Goal: Information Seeking & Learning: Learn about a topic

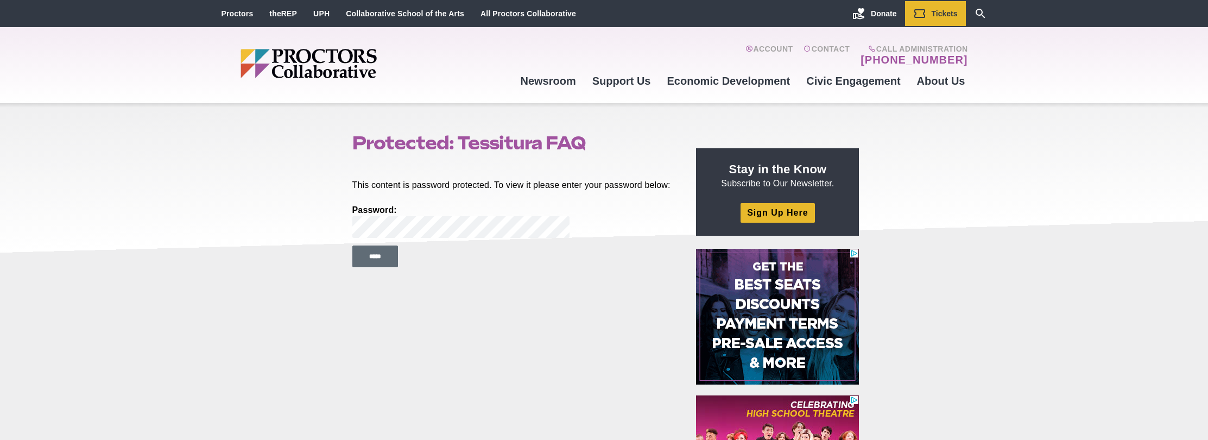
click at [384, 267] on input "*****" at bounding box center [375, 256] width 46 height 22
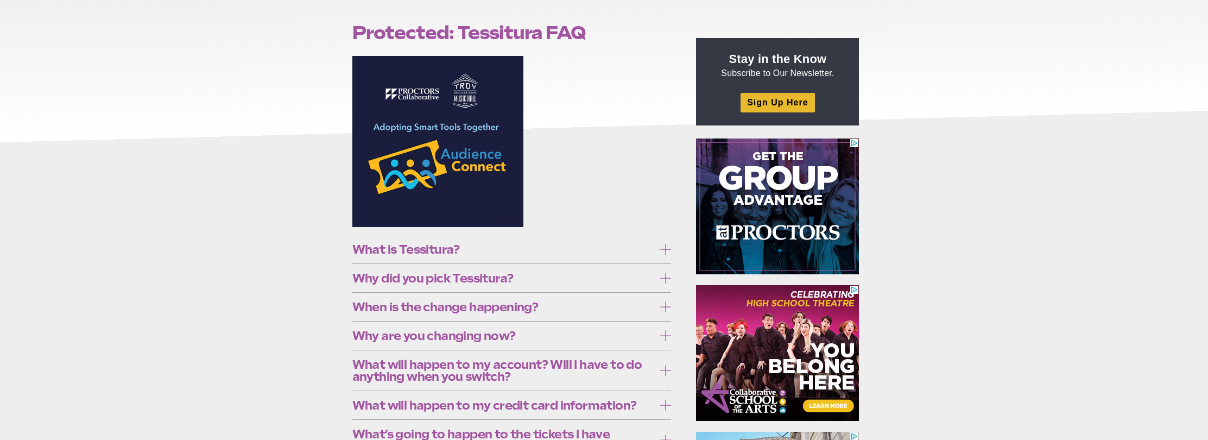
scroll to position [149, 0]
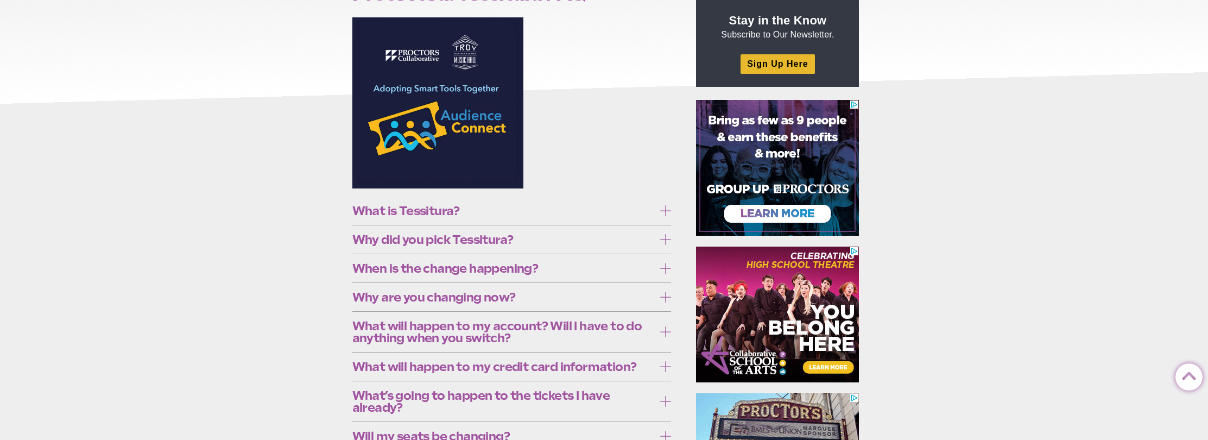
click at [666, 216] on icon at bounding box center [665, 210] width 11 height 11
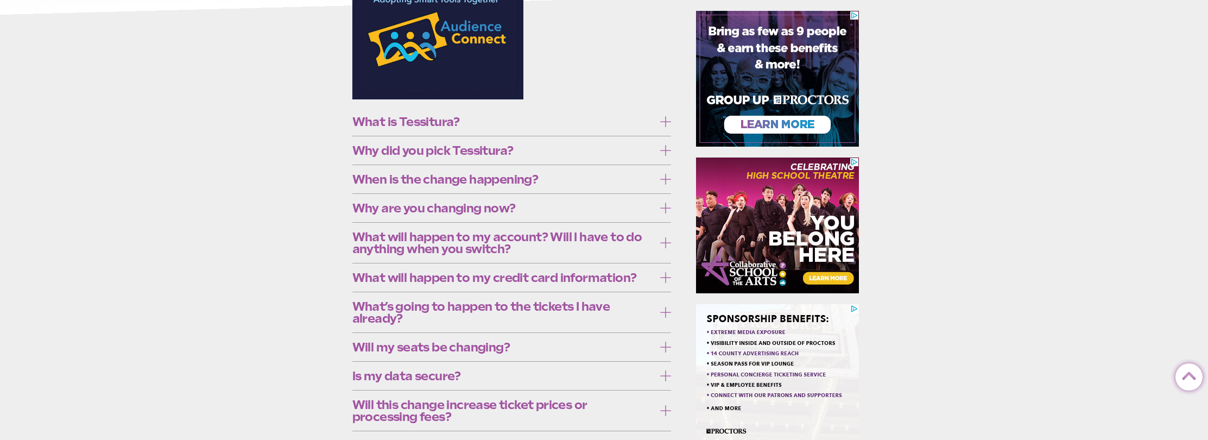
scroll to position [286, 0]
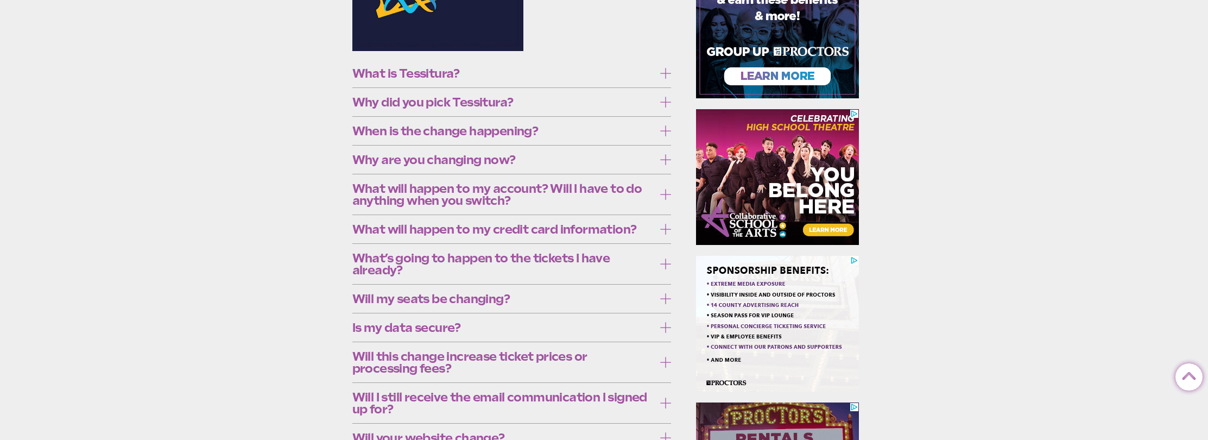
click at [667, 77] on icon at bounding box center [665, 73] width 11 height 11
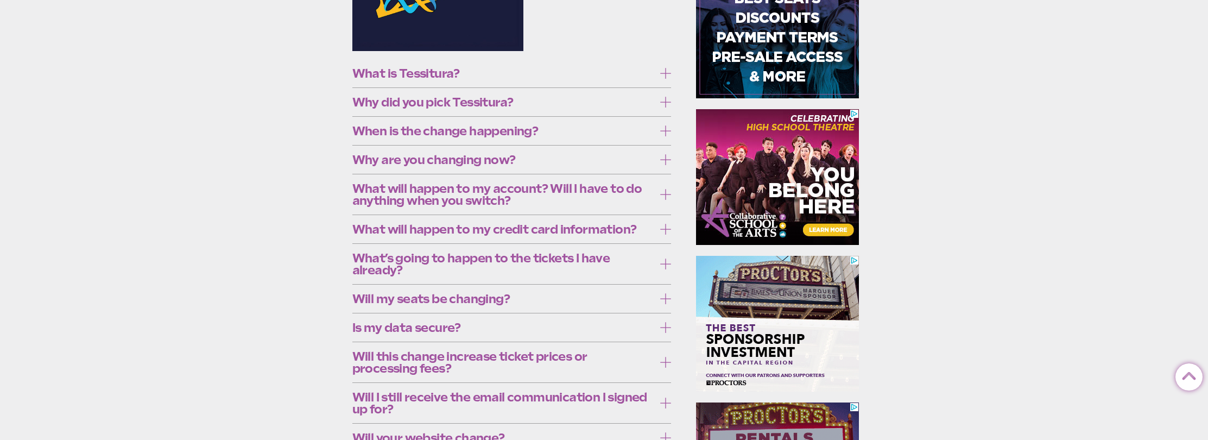
click at [664, 108] on icon at bounding box center [665, 102] width 11 height 11
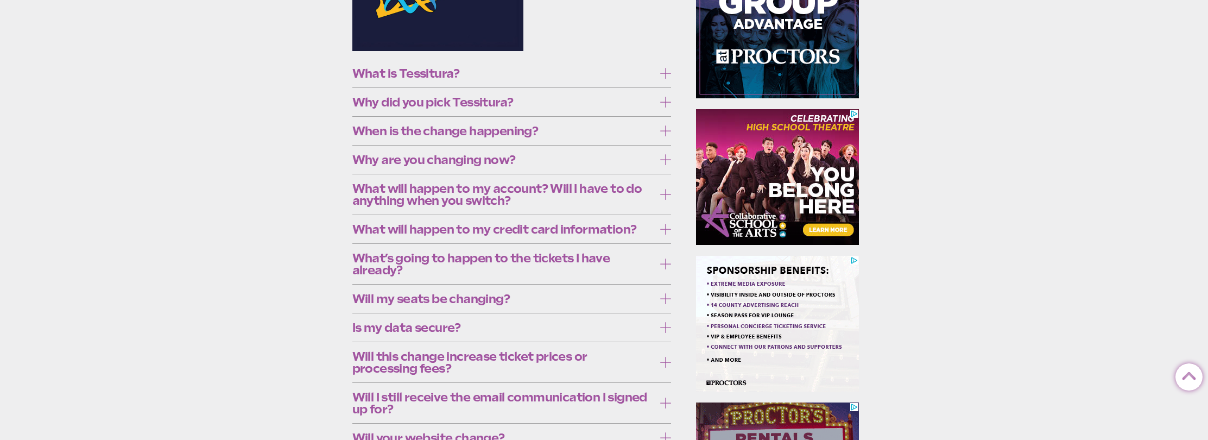
click at [664, 108] on icon at bounding box center [665, 102] width 11 height 11
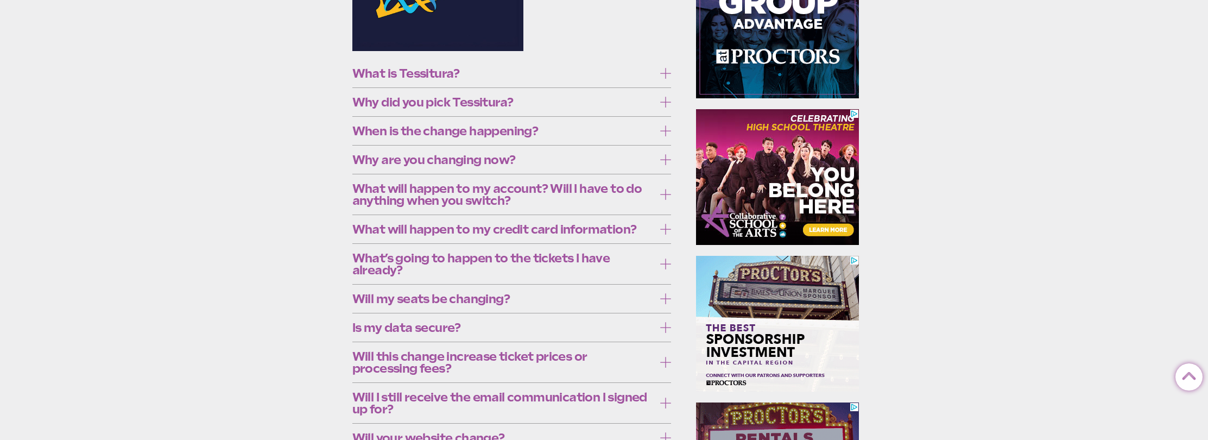
click at [659, 141] on label "When is the change happening?" at bounding box center [511, 131] width 319 height 20
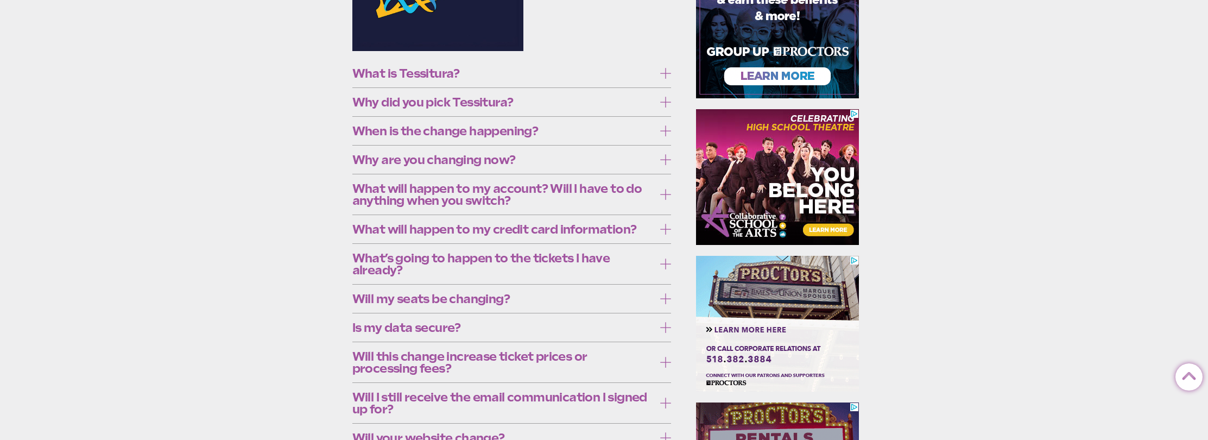
click at [660, 136] on icon at bounding box center [665, 130] width 11 height 11
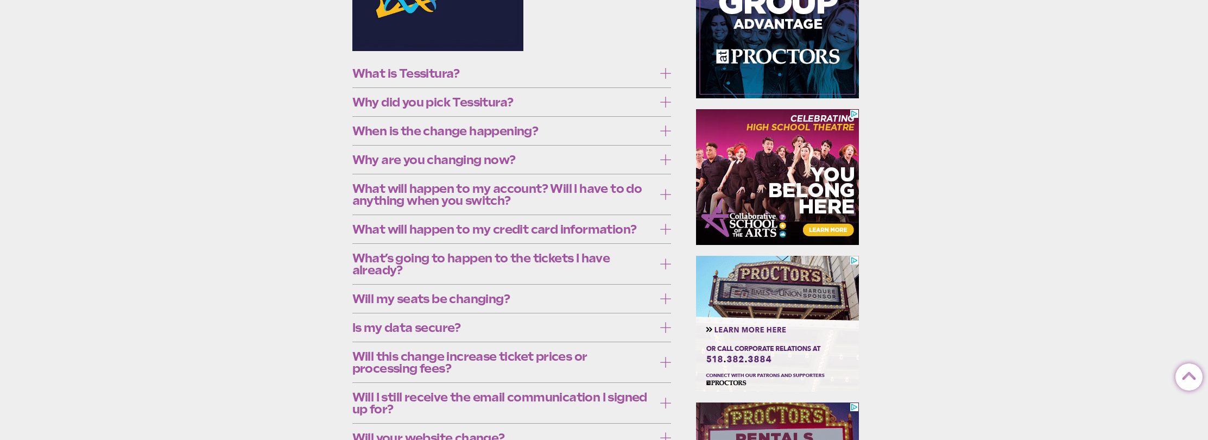
click at [662, 165] on icon at bounding box center [665, 159] width 11 height 11
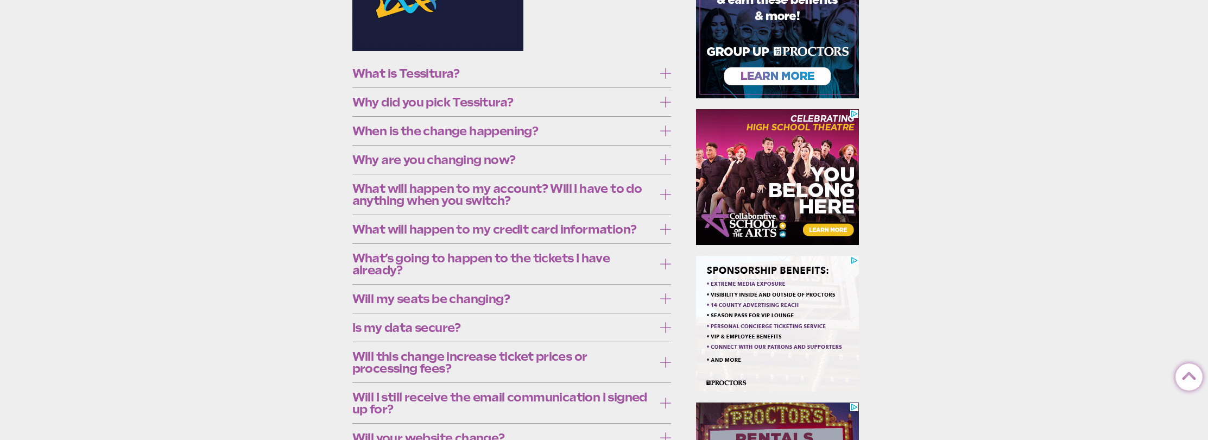
click at [662, 165] on icon at bounding box center [665, 159] width 11 height 11
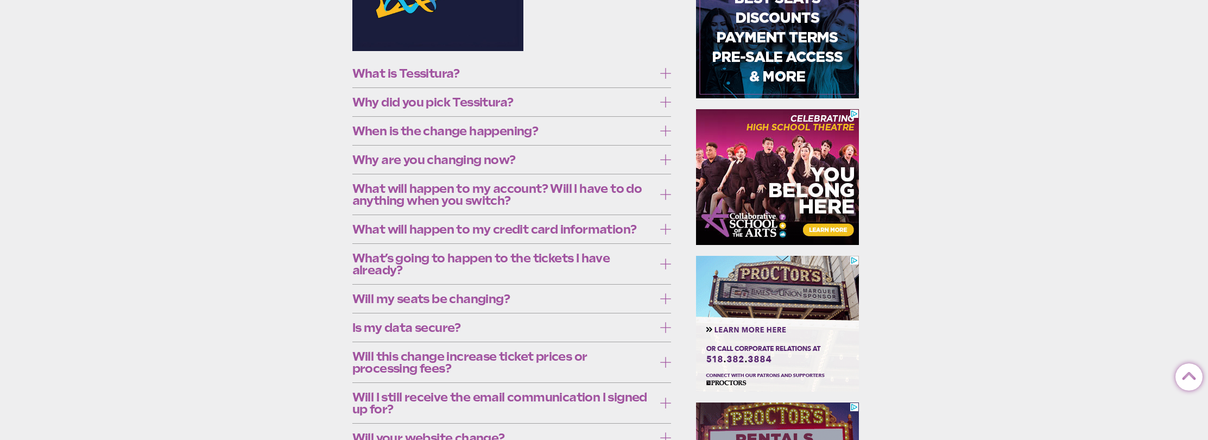
click at [669, 200] on icon at bounding box center [665, 194] width 11 height 11
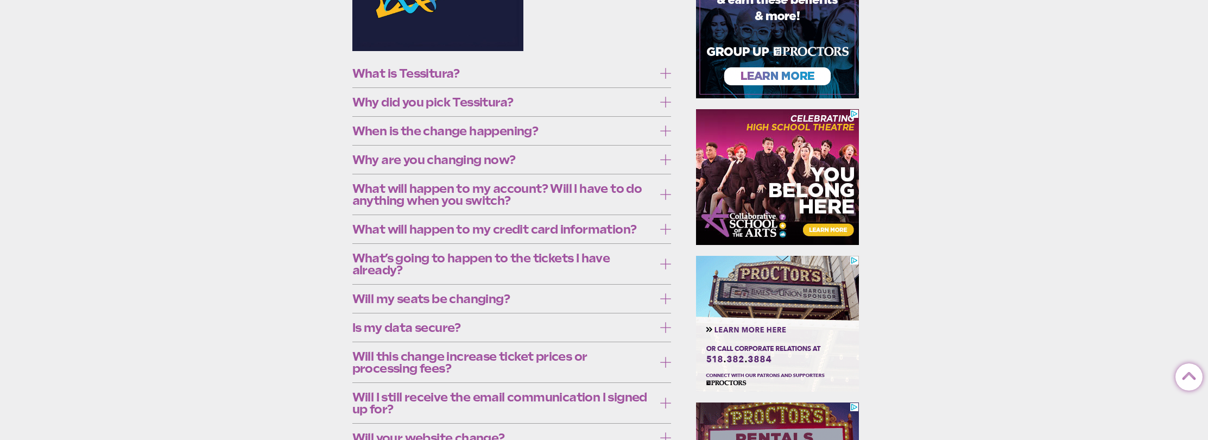
click at [669, 200] on icon at bounding box center [665, 194] width 11 height 11
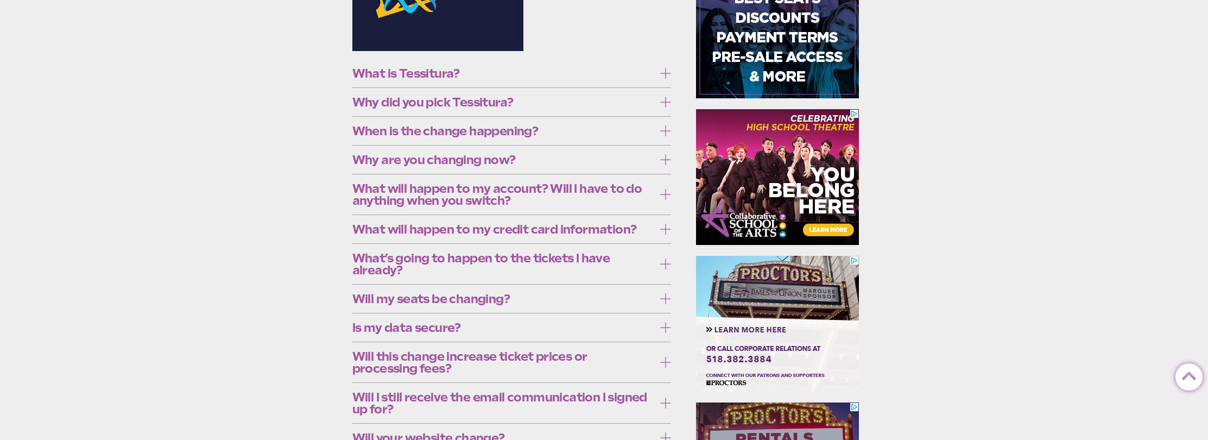
click at [665, 235] on icon at bounding box center [665, 229] width 11 height 11
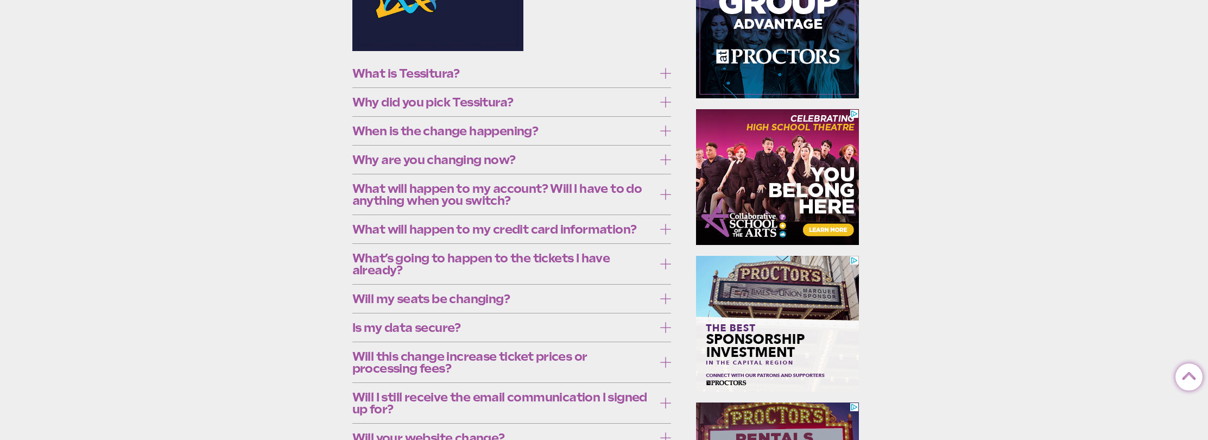
click at [668, 269] on icon at bounding box center [665, 263] width 11 height 11
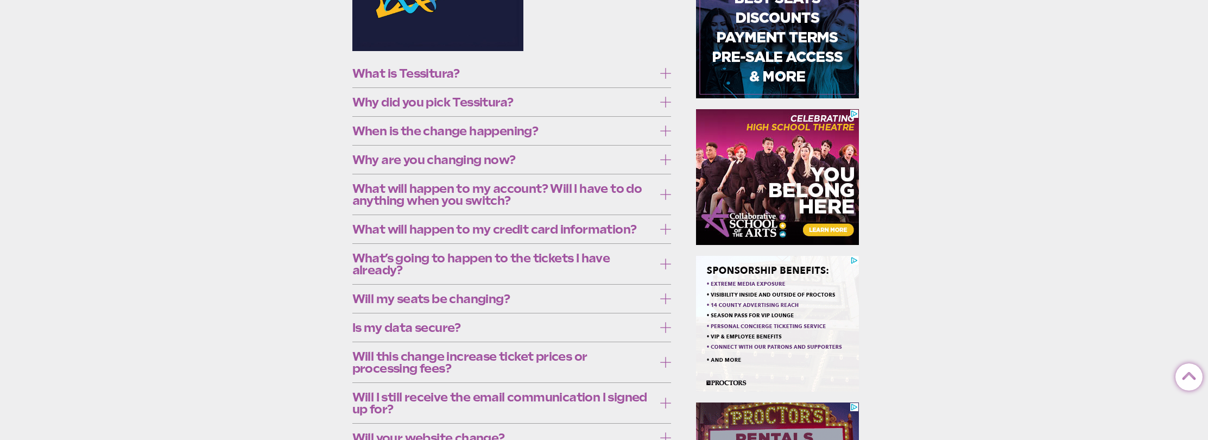
click at [663, 304] on icon at bounding box center [665, 298] width 11 height 11
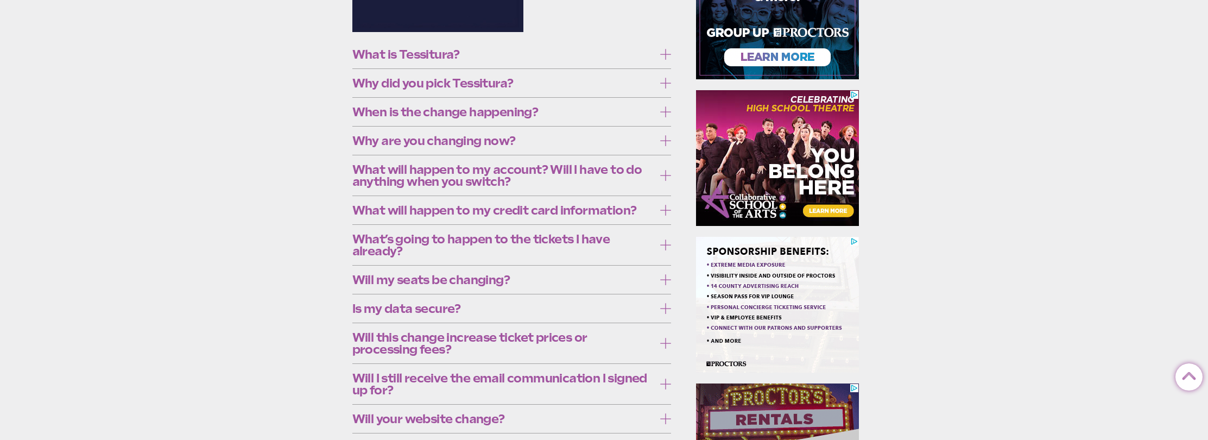
scroll to position [318, 0]
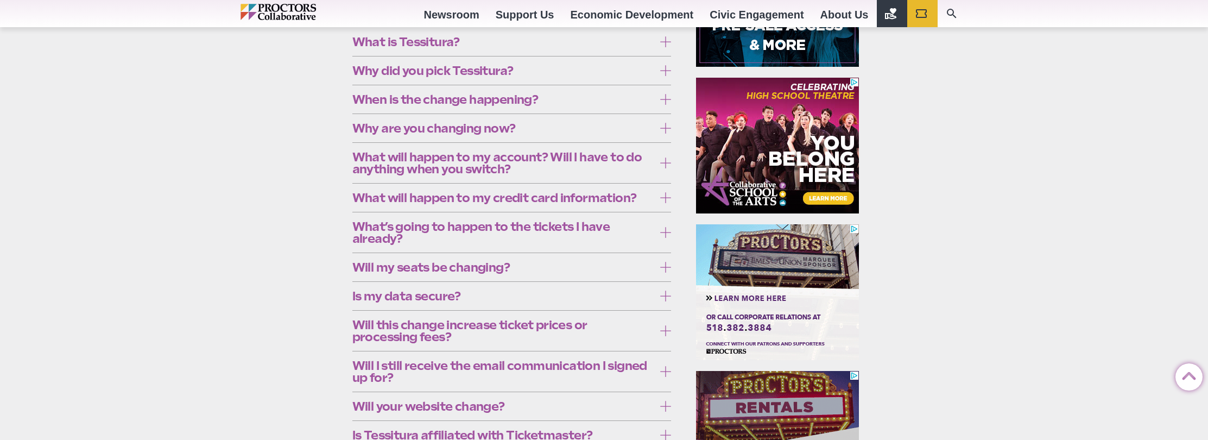
click at [663, 273] on icon at bounding box center [665, 267] width 11 height 11
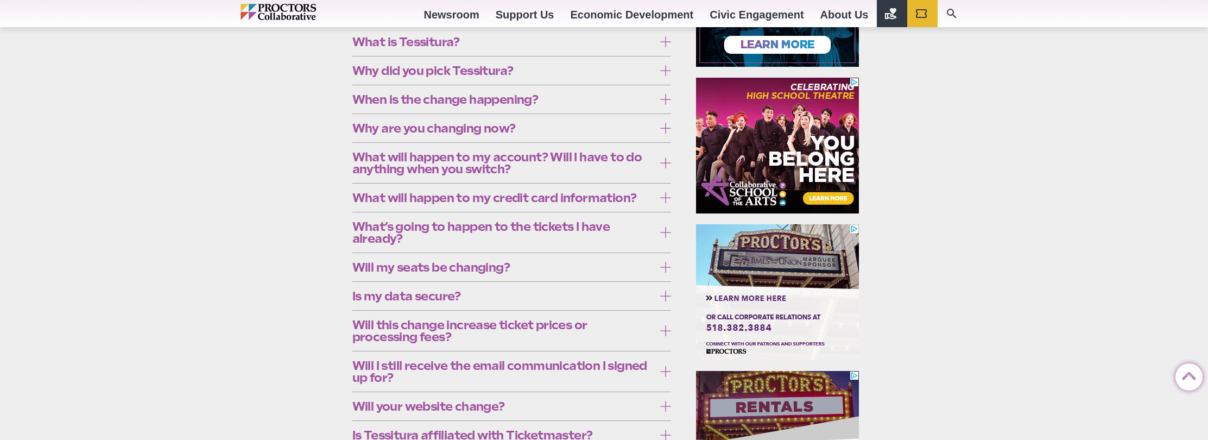
click at [665, 310] on div "Is my data secure? Yes, your data is secure. Protecting patron and payment info…" at bounding box center [511, 295] width 319 height 29
click at [665, 301] on icon at bounding box center [665, 295] width 11 height 11
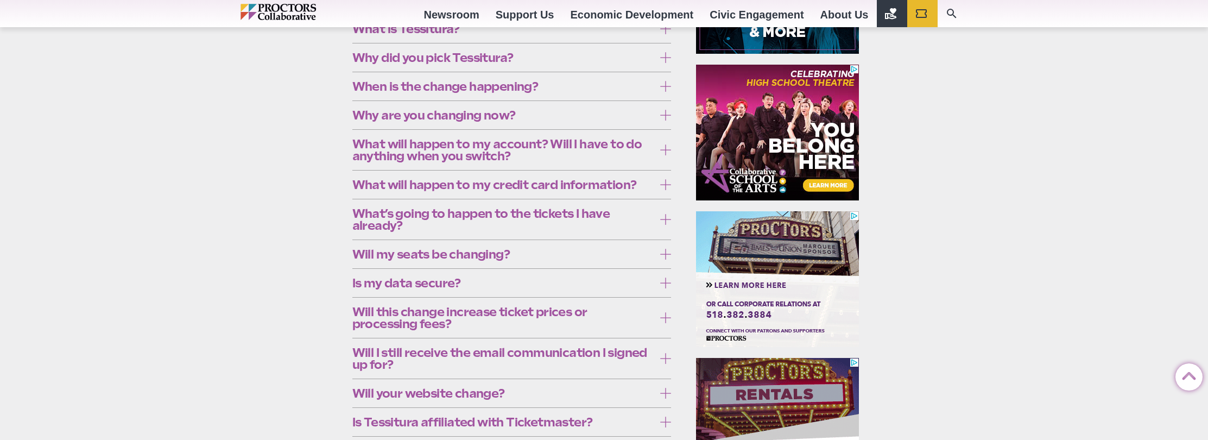
scroll to position [331, 0]
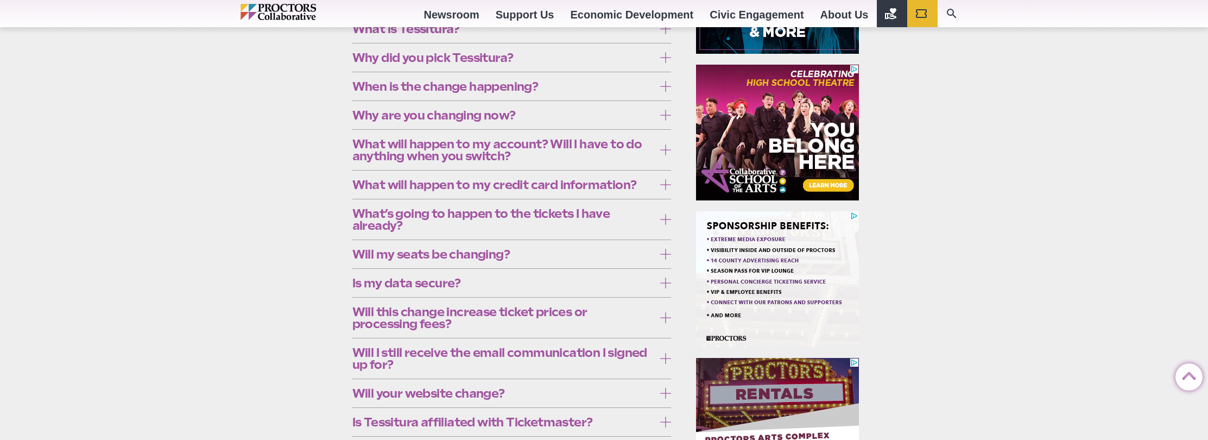
click at [657, 334] on label "Will this change increase ticket prices or processing fees?" at bounding box center [511, 318] width 319 height 32
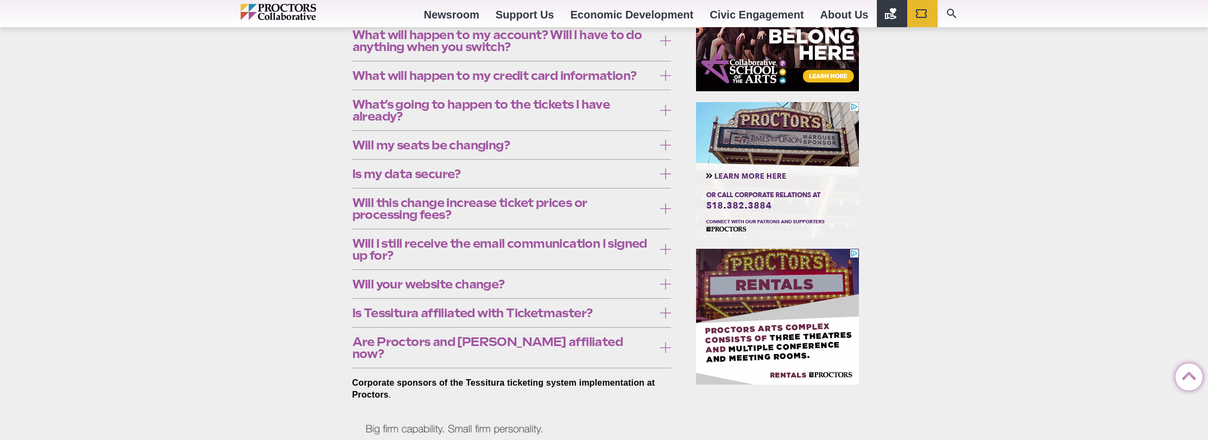
scroll to position [446, 0]
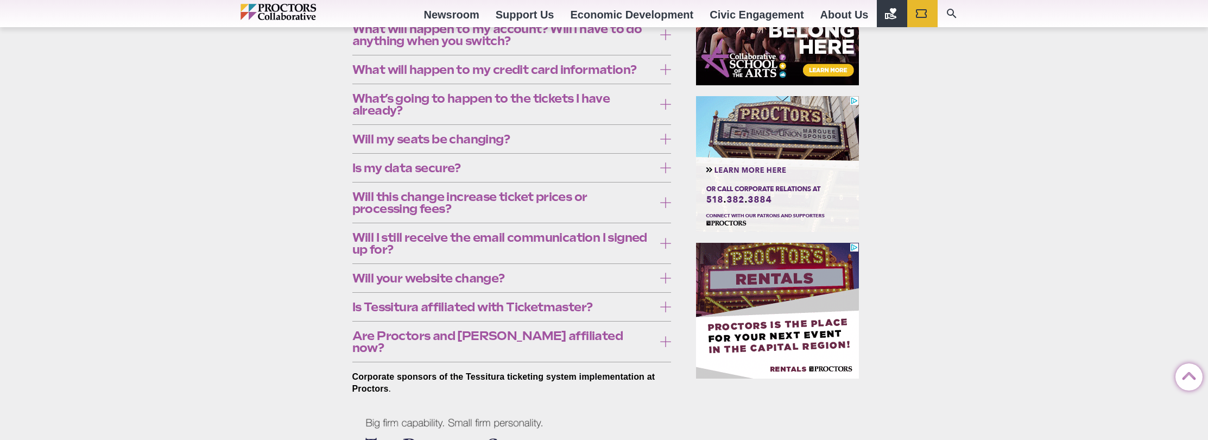
click at [666, 208] on icon at bounding box center [665, 202] width 11 height 11
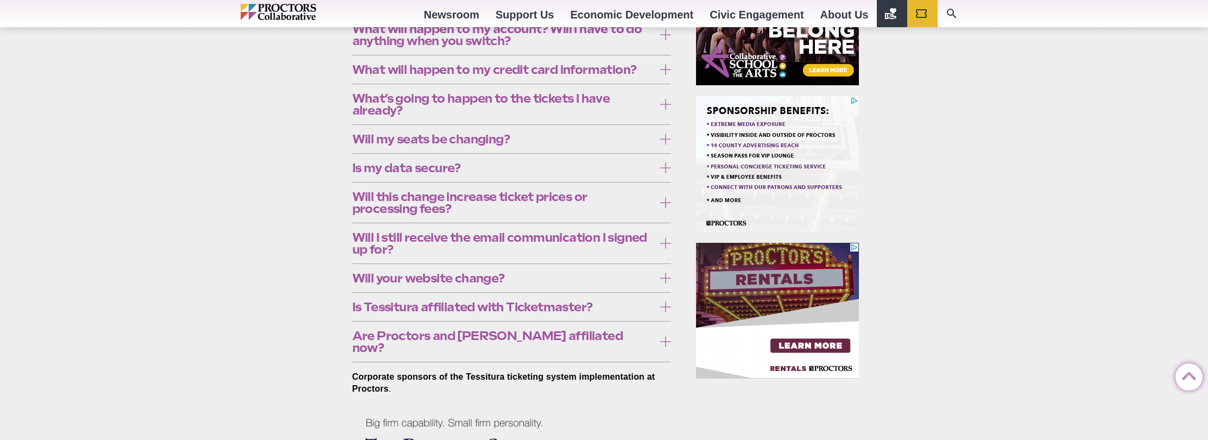
click at [663, 249] on icon at bounding box center [665, 243] width 11 height 11
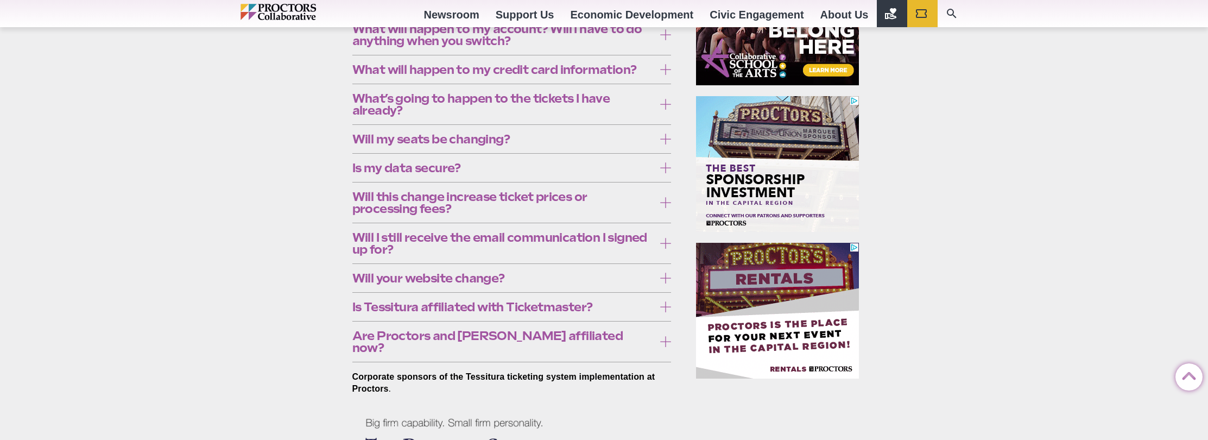
click at [663, 249] on icon at bounding box center [665, 243] width 11 height 11
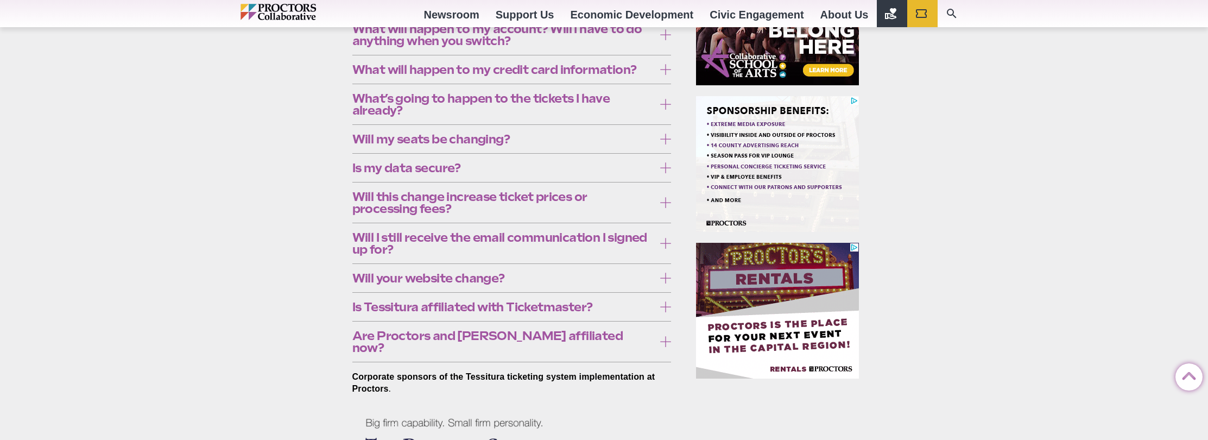
click at [660, 283] on icon at bounding box center [665, 278] width 11 height 11
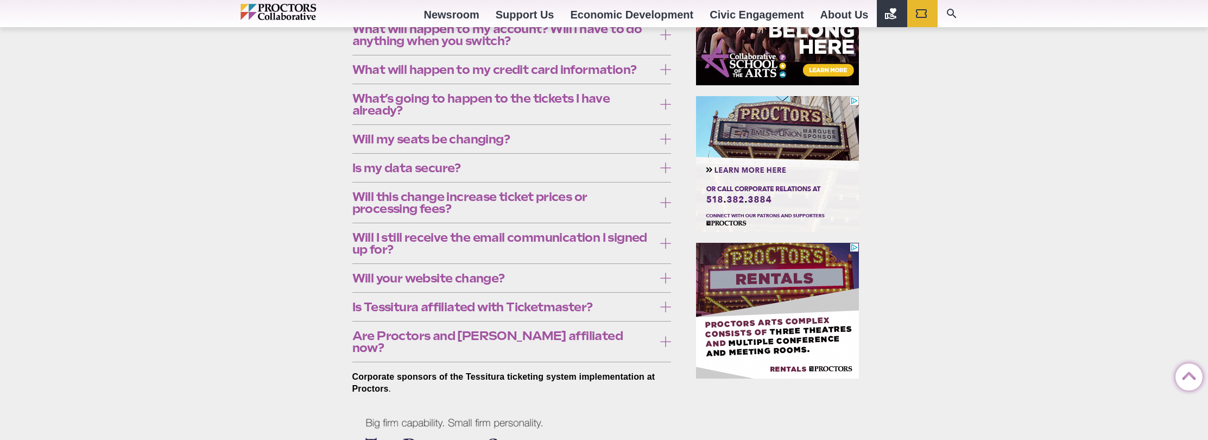
click at [663, 249] on icon at bounding box center [665, 243] width 11 height 11
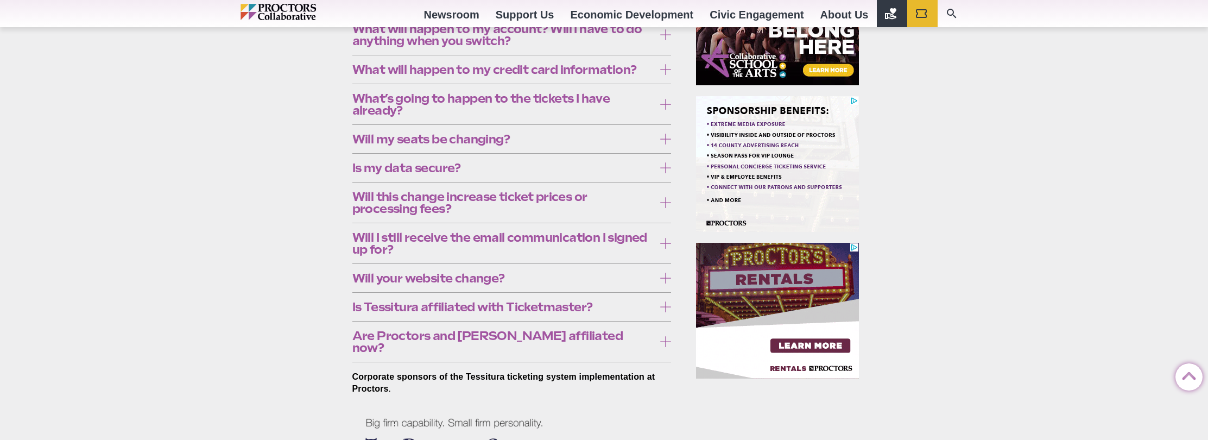
click at [663, 249] on icon at bounding box center [665, 243] width 11 height 11
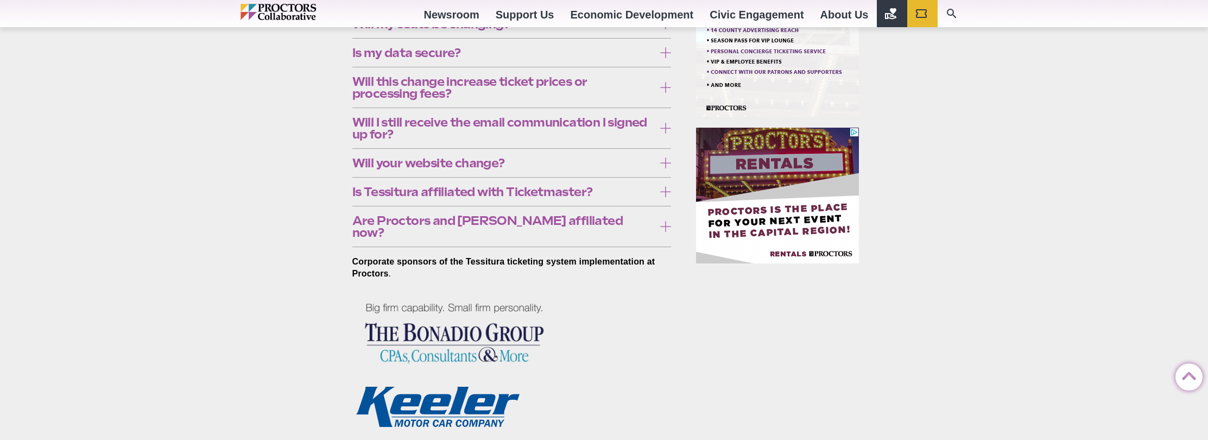
scroll to position [561, 0]
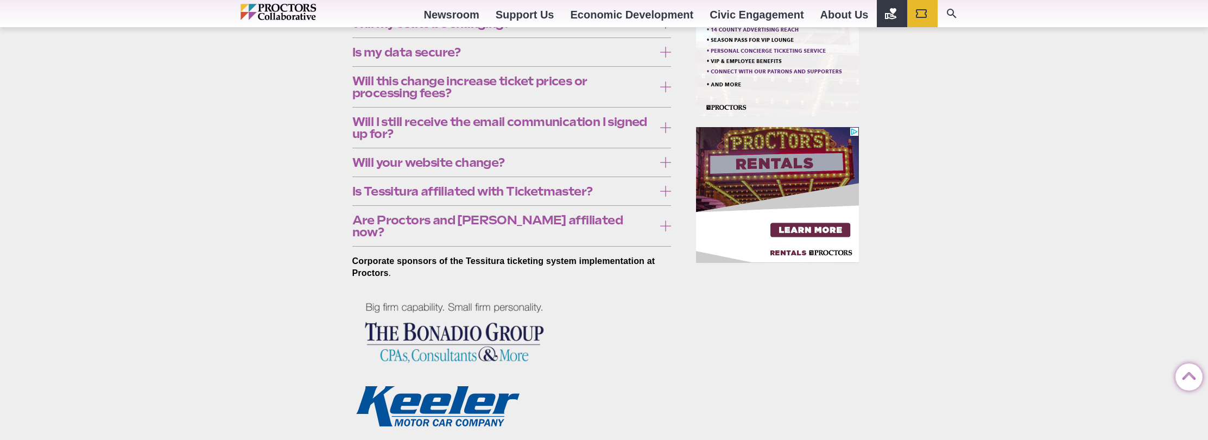
click at [663, 168] on icon at bounding box center [665, 162] width 11 height 11
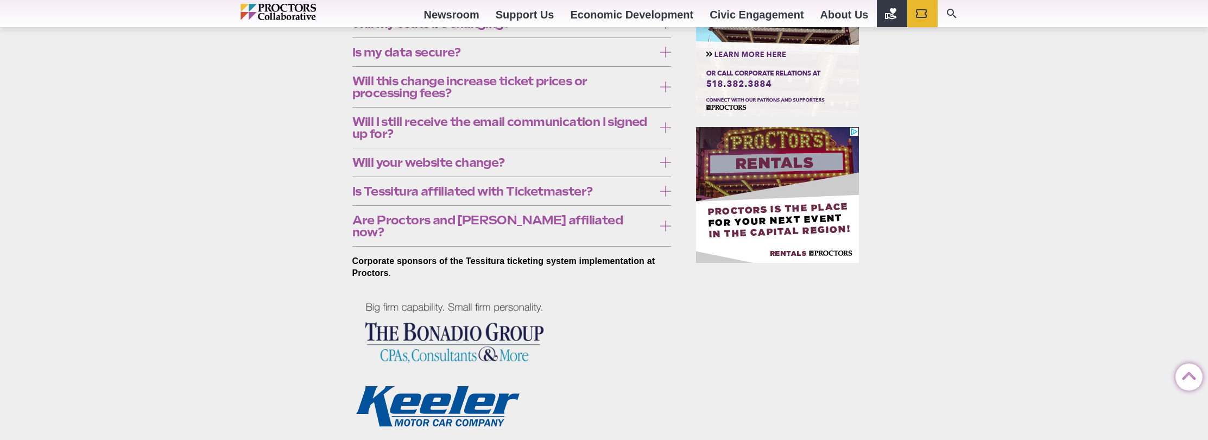
click at [660, 201] on label "Is Tessitura affiliated with Ticketmaster?" at bounding box center [511, 191] width 319 height 20
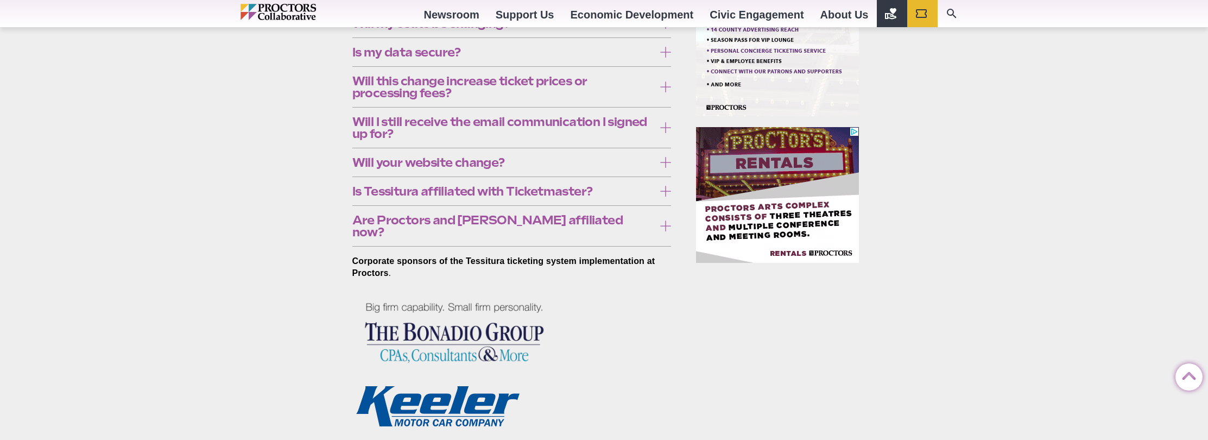
click at [660, 197] on icon at bounding box center [665, 191] width 11 height 11
click at [662, 231] on icon at bounding box center [665, 225] width 11 height 11
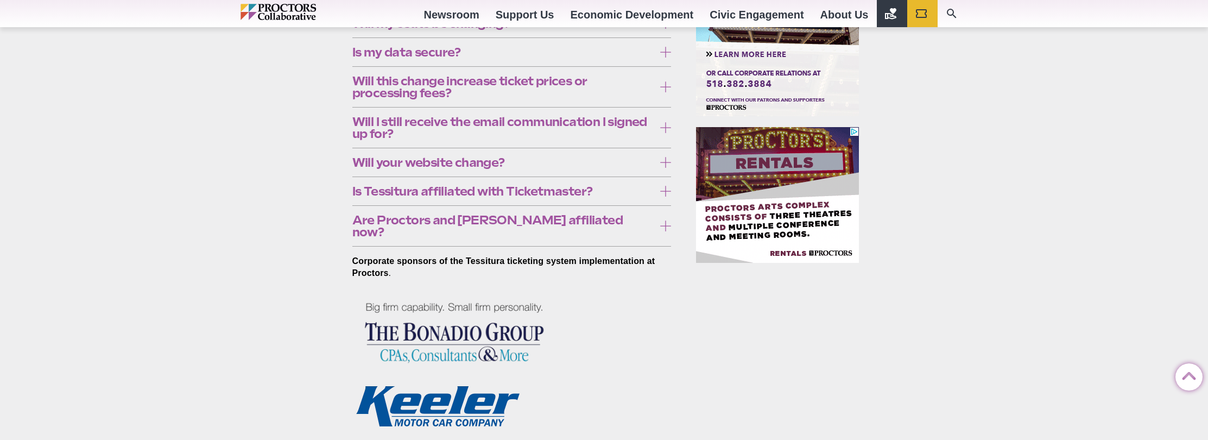
click at [662, 242] on label "Are Proctors and Troy affiliated now?" at bounding box center [511, 226] width 319 height 32
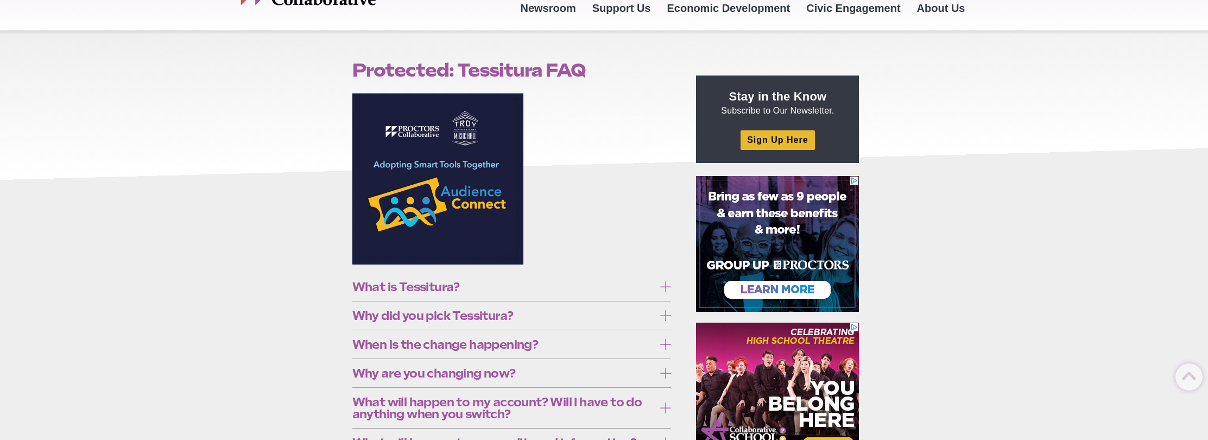
scroll to position [0, 0]
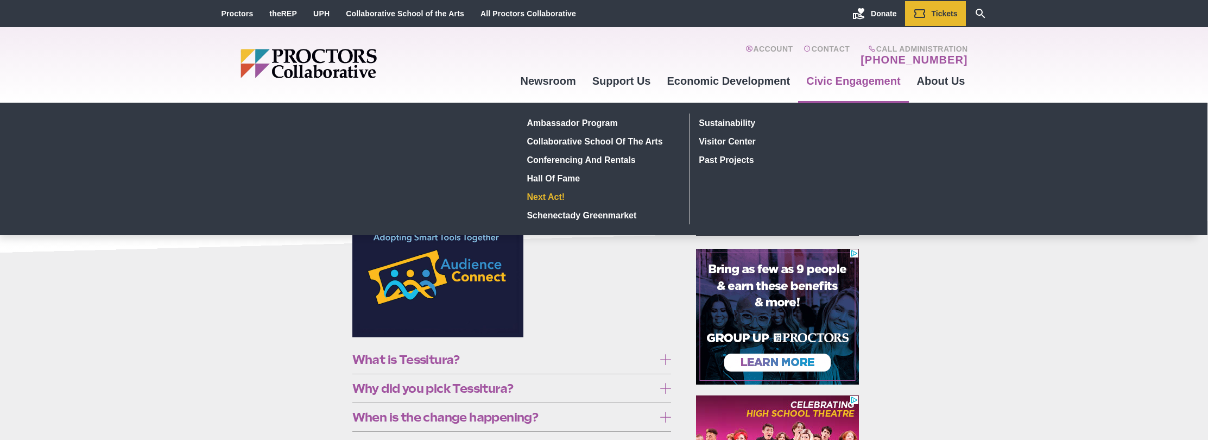
click at [561, 206] on link "Next Act!" at bounding box center [602, 196] width 158 height 18
click at [551, 203] on link "Next Act!" at bounding box center [602, 196] width 158 height 18
